Goal: Task Accomplishment & Management: Manage account settings

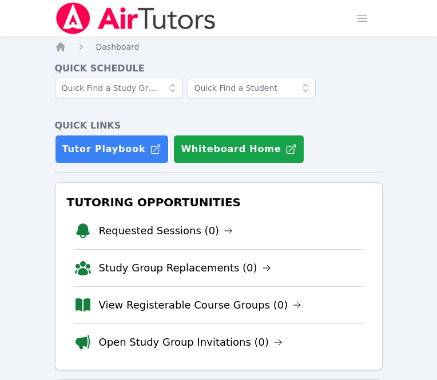
click at [303, 139] on div "Tutor Playbook Whiteboard Home" at bounding box center [219, 149] width 328 height 29
click at [317, 67] on h4 "Quick Schedule" at bounding box center [219, 69] width 328 height 14
click at [160, 232] on link "Requested Sessions (1)" at bounding box center [174, 231] width 150 height 16
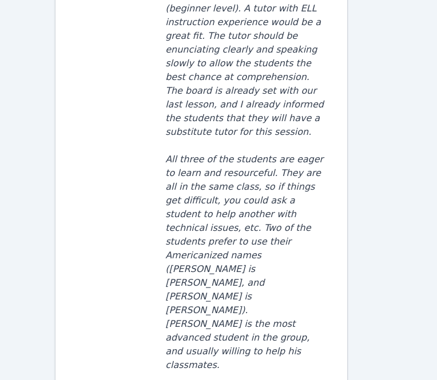
scroll to position [514, 0]
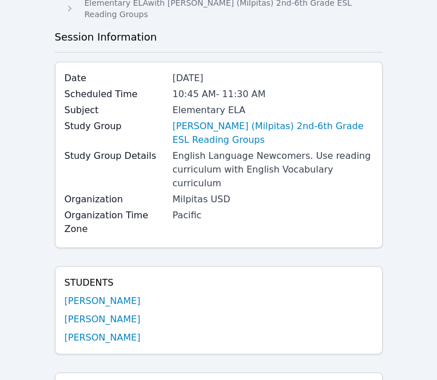
scroll to position [56, 0]
